Goal: Find contact information: Find contact information

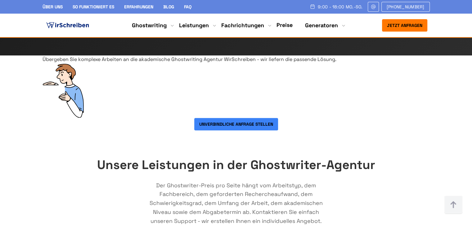
scroll to position [279, 0]
drag, startPoint x: 254, startPoint y: 138, endPoint x: 102, endPoint y: 102, distance: 156.3
drag, startPoint x: 47, startPoint y: 67, endPoint x: 305, endPoint y: 90, distance: 258.8
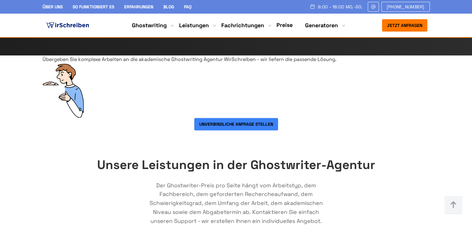
copy div "Unsere akademischen Ghostwriter sind erfahrene Fachkräfte mit wissenschaftliche…"
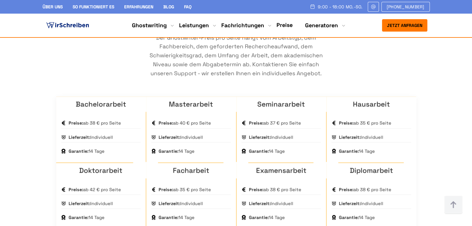
scroll to position [403, 0]
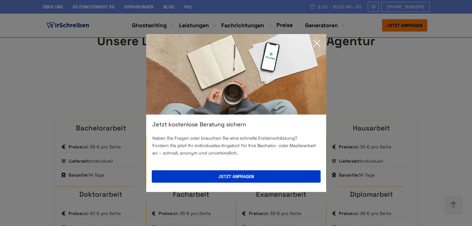
click at [318, 45] on icon at bounding box center [317, 43] width 12 height 12
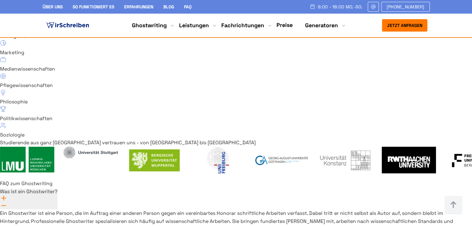
scroll to position [4461, 0]
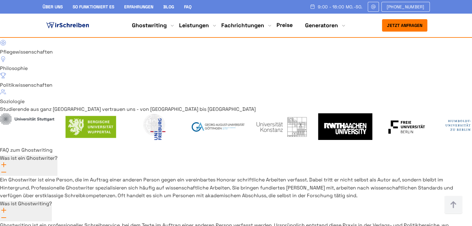
drag, startPoint x: 376, startPoint y: 144, endPoint x: 343, endPoint y: 145, distance: 32.6
copy span "441 93168019"
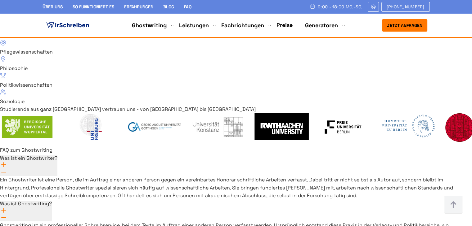
drag, startPoint x: 393, startPoint y: 167, endPoint x: 333, endPoint y: 169, distance: 59.9
copy link "[EMAIL_ADDRESS][DOMAIN_NAME]"
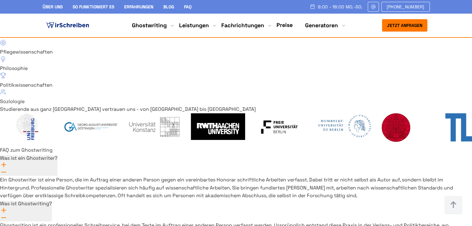
drag, startPoint x: 326, startPoint y: 117, endPoint x: 417, endPoint y: 133, distance: 92.2
copy div "[STREET_ADDRESS] Wirschreiben ist eine Online-Plattform, die Studenten hilft, e…"
